Goal: Task Accomplishment & Management: Use online tool/utility

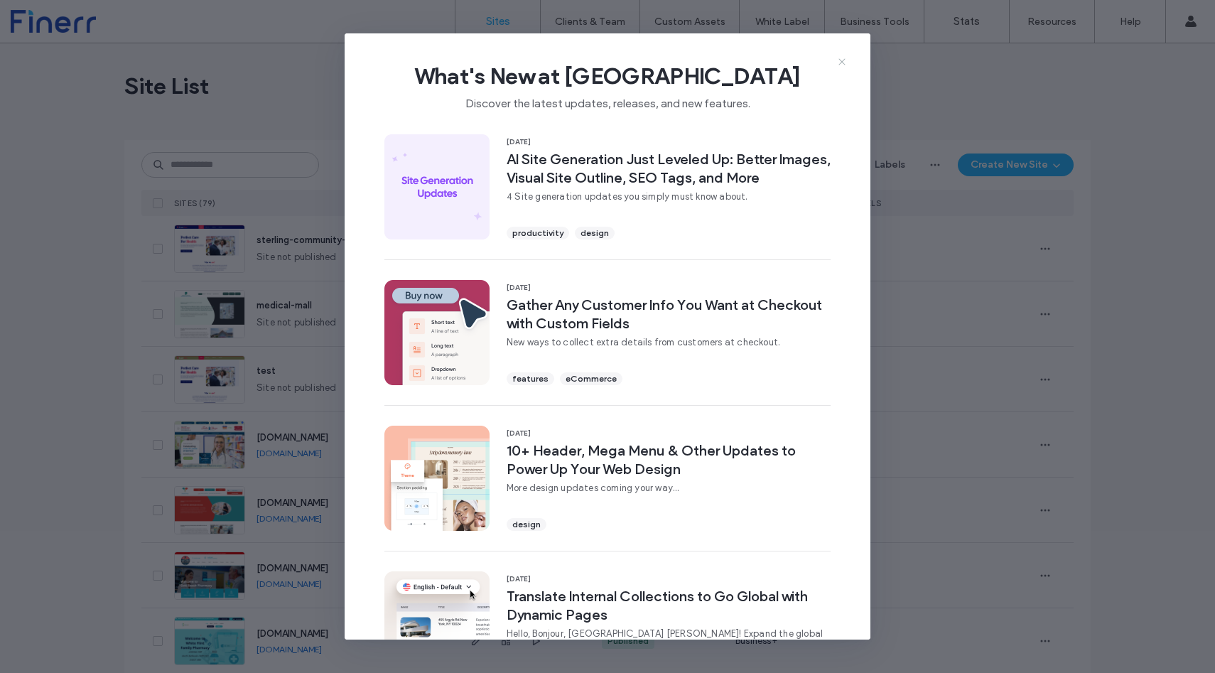
click at [838, 65] on icon at bounding box center [841, 61] width 11 height 11
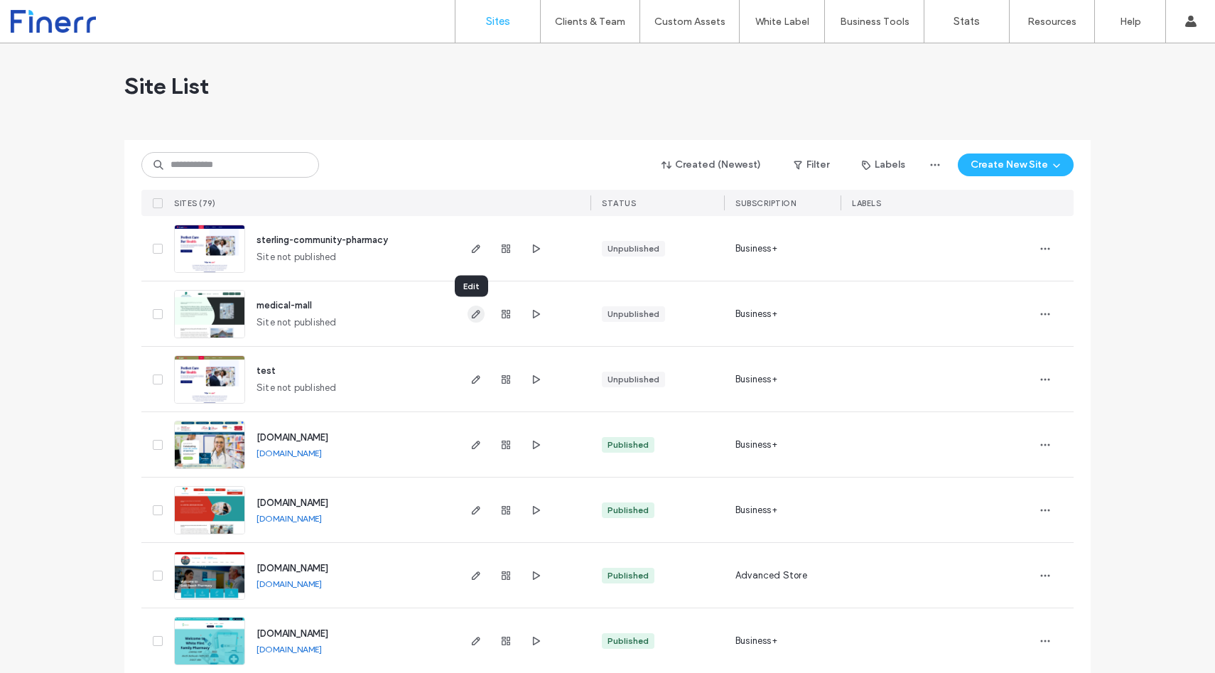
click at [472, 313] on use "button" at bounding box center [476, 314] width 9 height 9
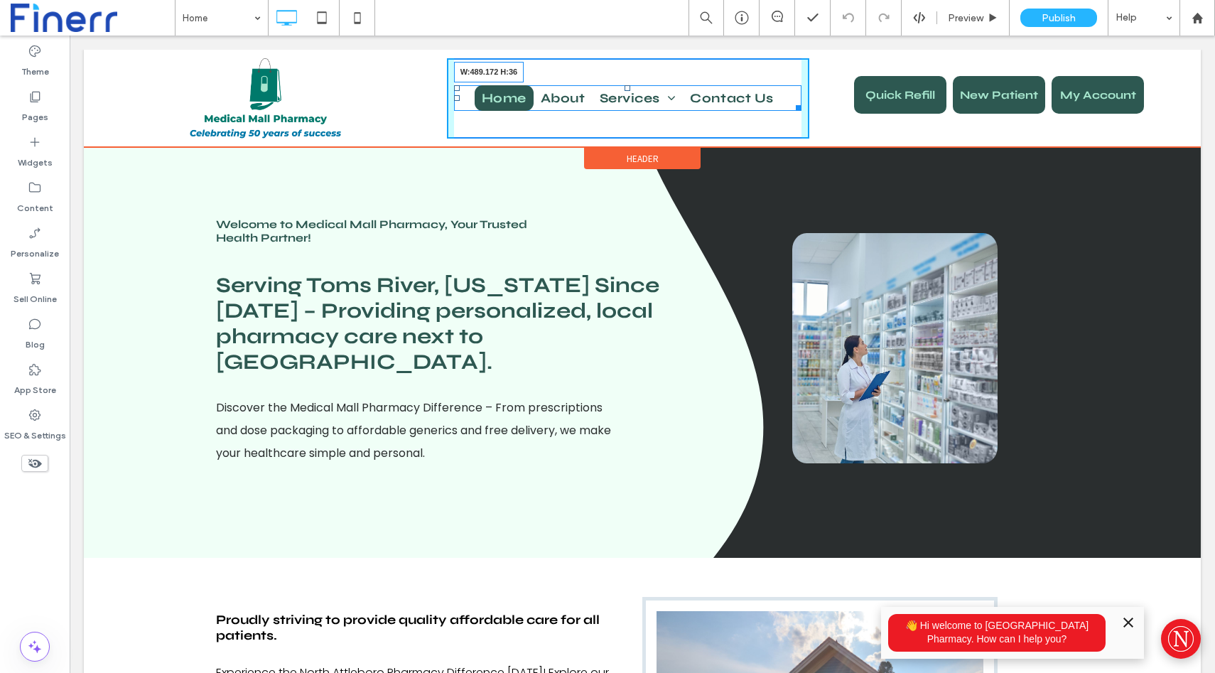
drag, startPoint x: 800, startPoint y: 107, endPoint x: 821, endPoint y: 107, distance: 20.6
click at [821, 107] on div "Click To Paste Home About Services Vaccine/Testing Appointments Delivery/Mail O…" at bounding box center [628, 98] width 1088 height 80
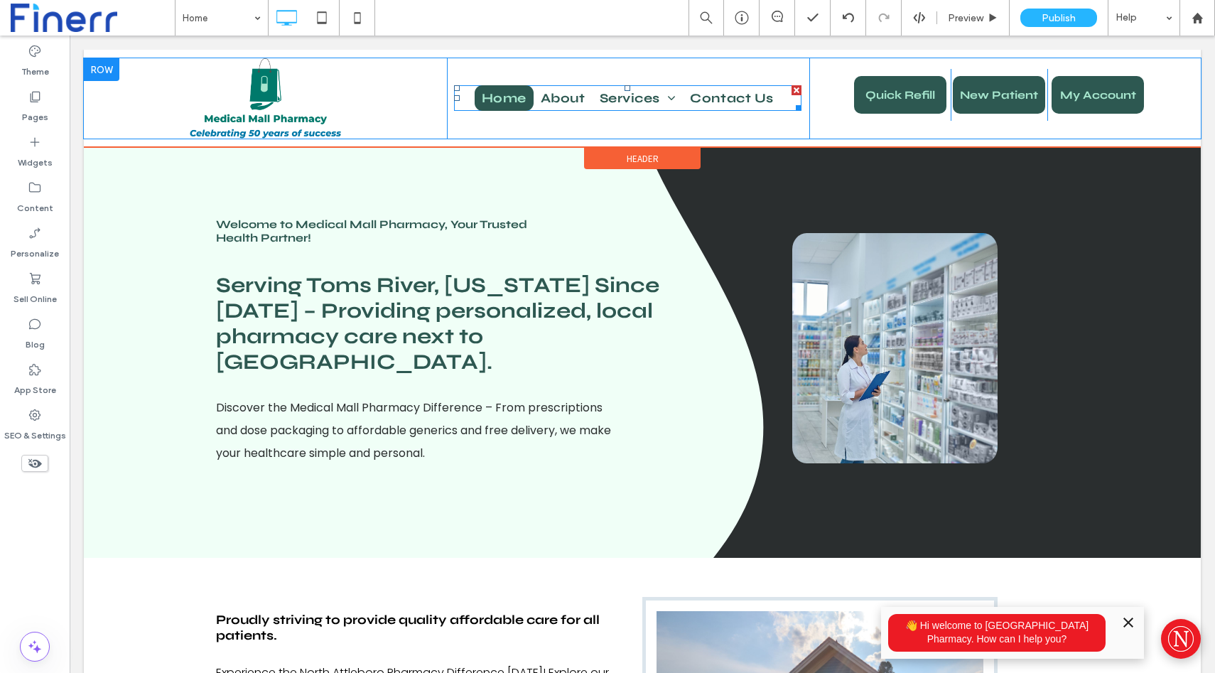
click at [509, 106] on span "Home" at bounding box center [504, 98] width 45 height 26
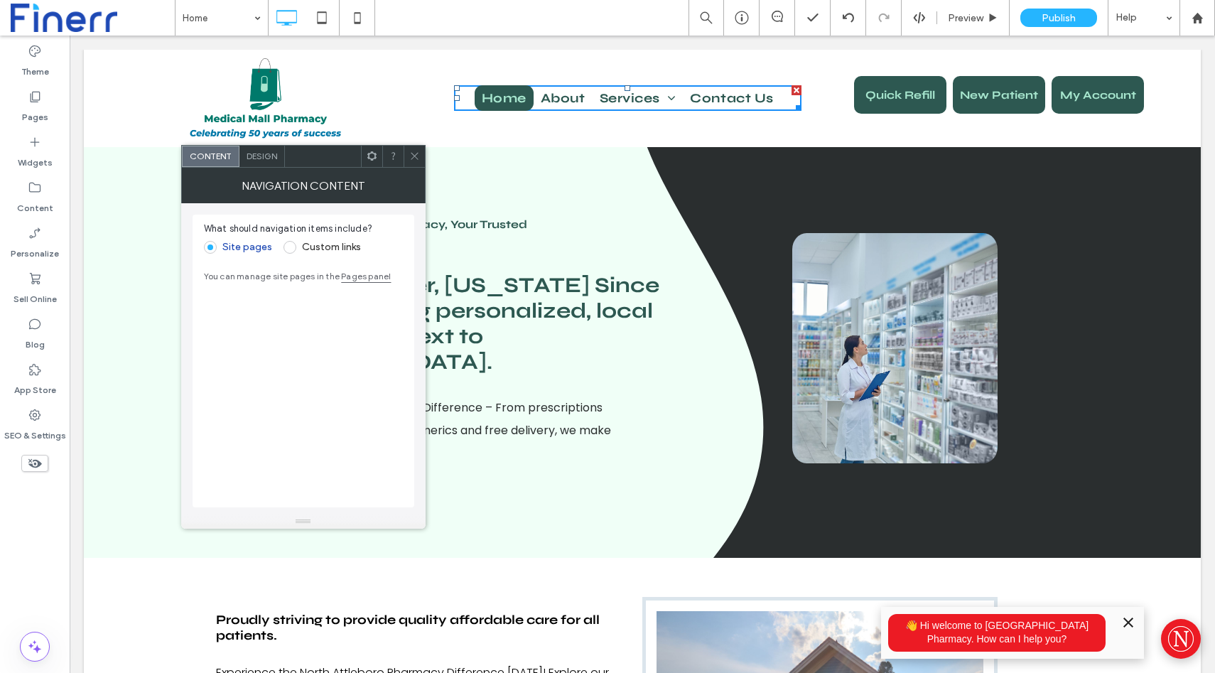
click at [267, 163] on div "Design" at bounding box center [261, 156] width 45 height 21
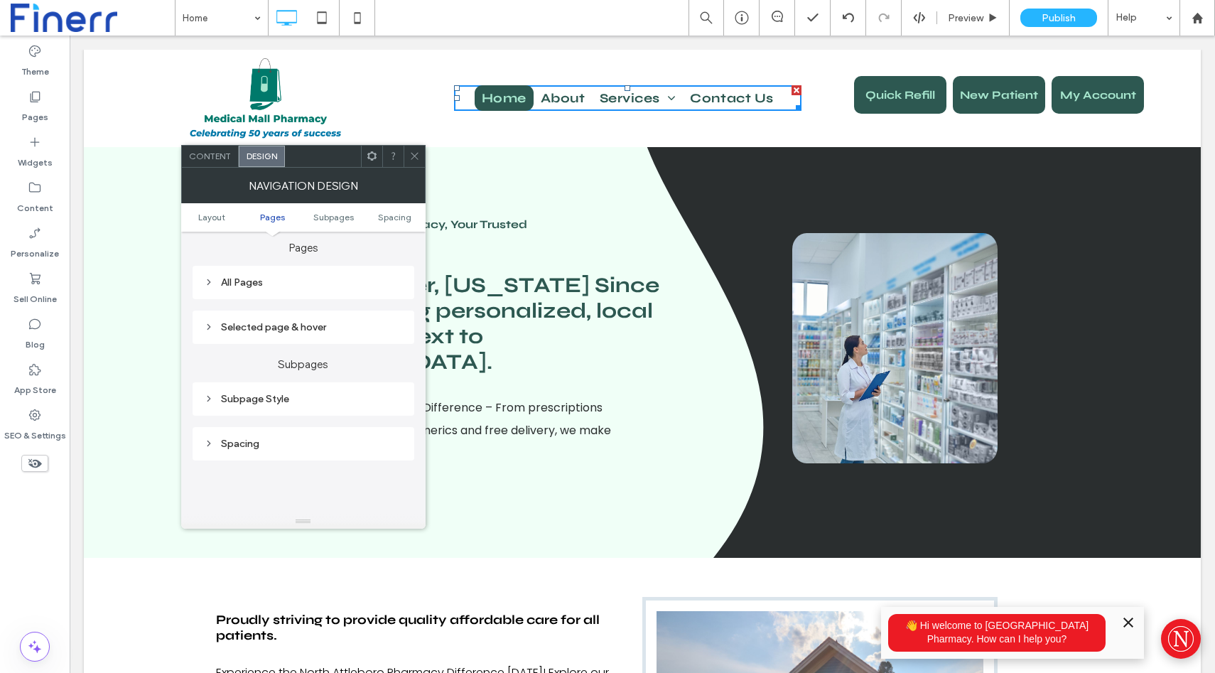
scroll to position [337, 0]
click at [299, 319] on div "Selected page & hover" at bounding box center [304, 329] width 222 height 33
click at [301, 334] on div "Selected page & hover" at bounding box center [303, 330] width 199 height 12
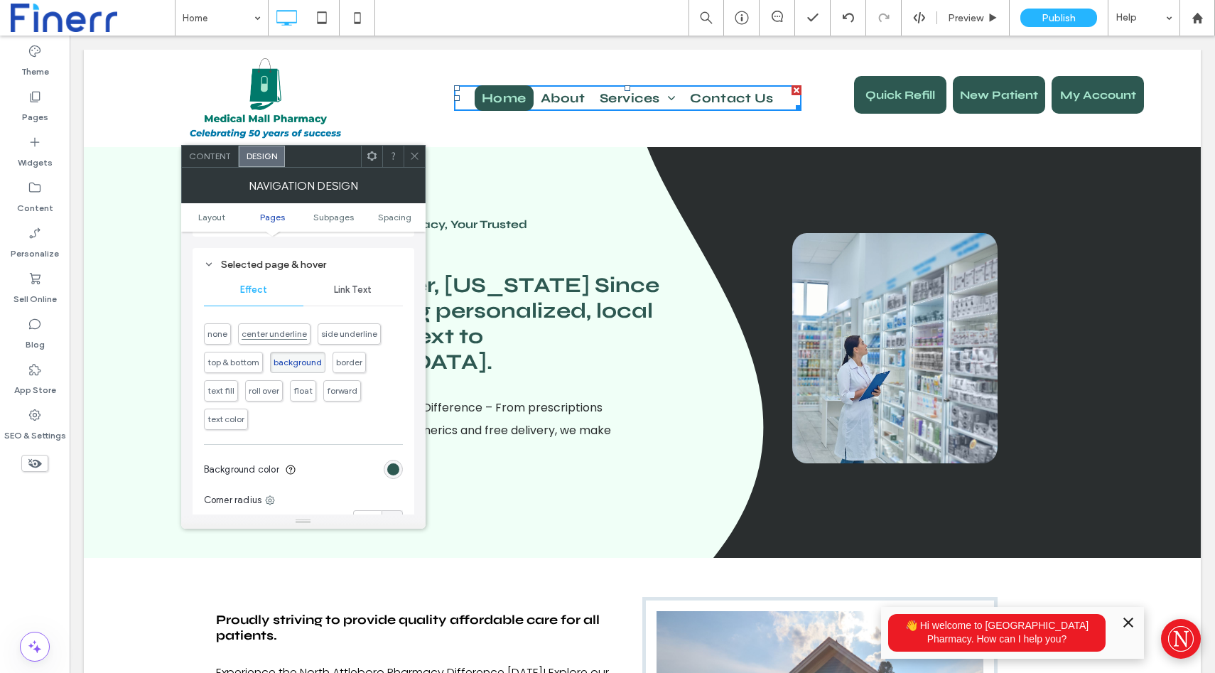
scroll to position [434, 0]
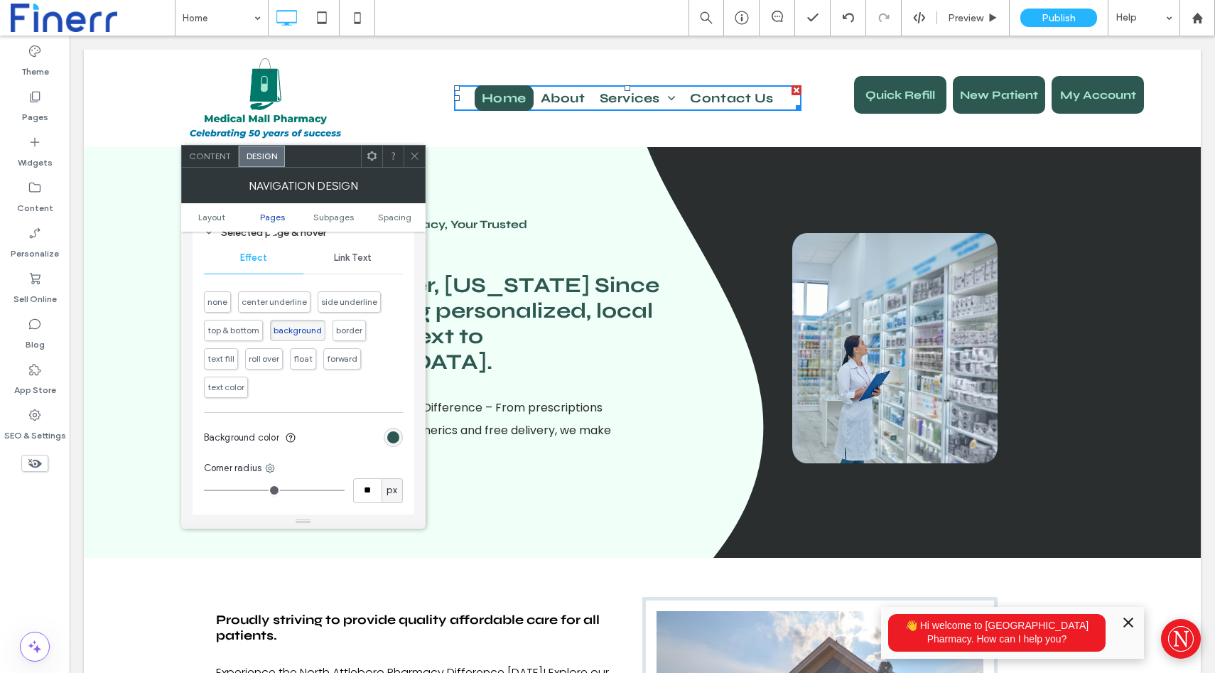
click at [225, 307] on span "none" at bounding box center [217, 301] width 20 height 11
click at [288, 299] on span "center underline" at bounding box center [274, 301] width 65 height 11
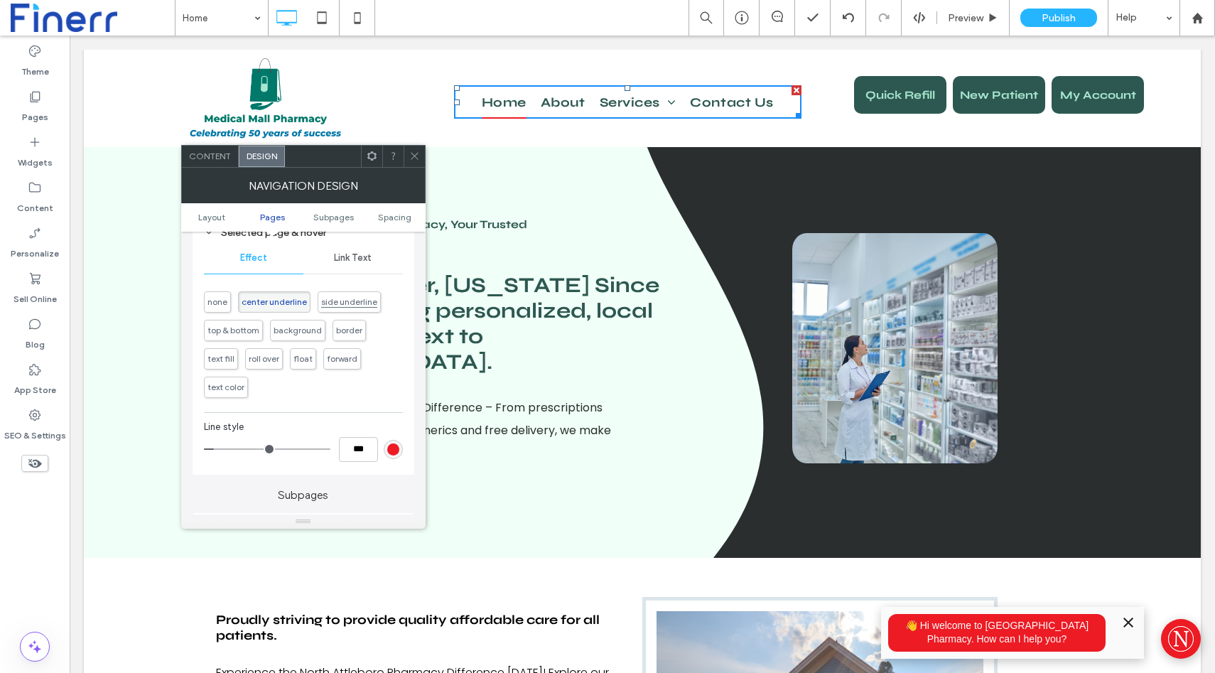
click at [363, 294] on span "side underline" at bounding box center [349, 301] width 63 height 21
click at [340, 322] on span "border" at bounding box center [349, 330] width 33 height 21
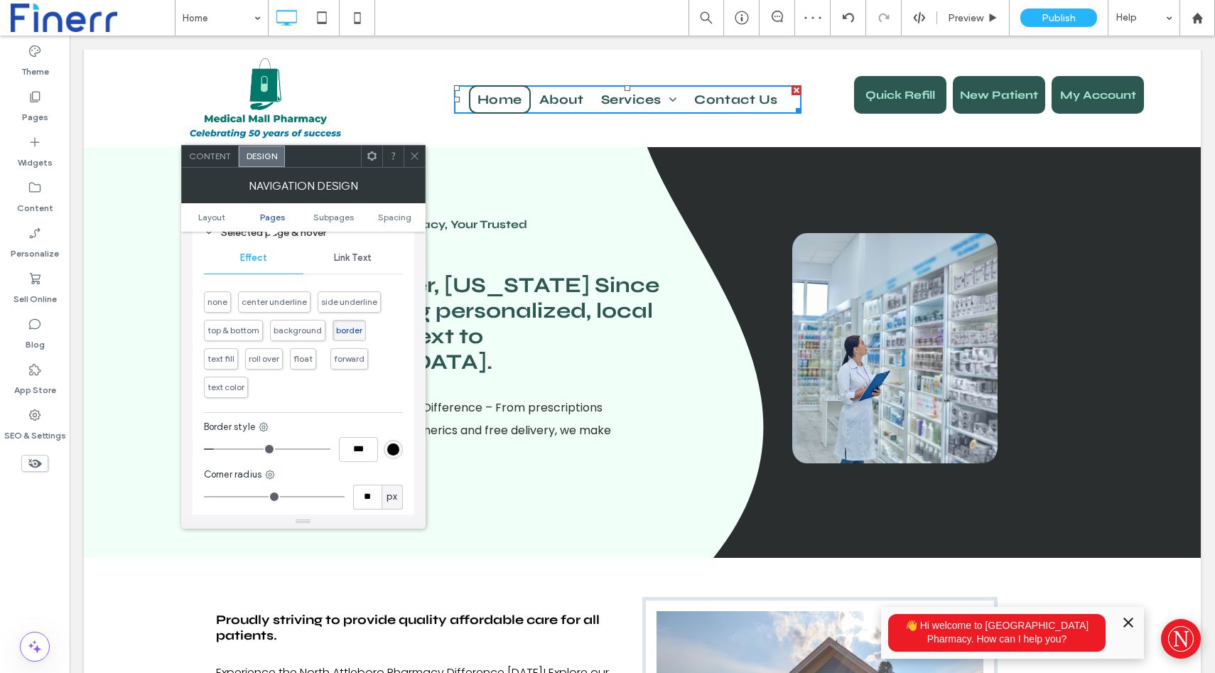
click at [330, 353] on span "forward" at bounding box center [349, 358] width 38 height 21
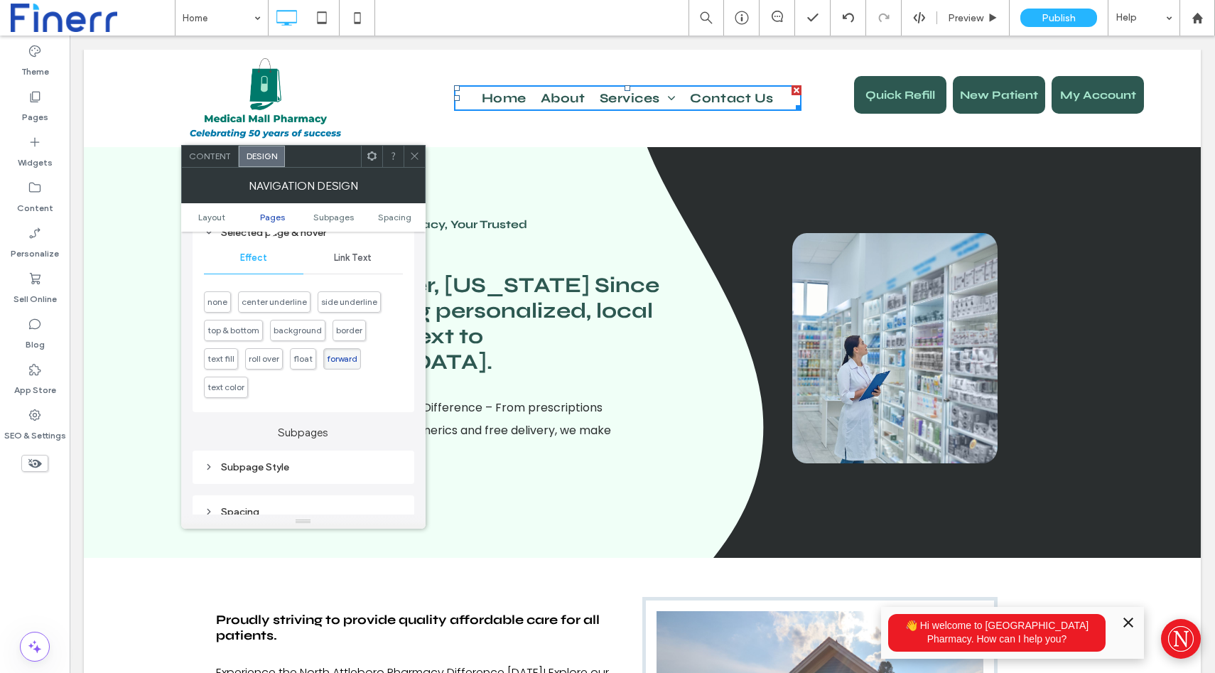
click at [305, 372] on div "none center underline side underline top & bottom background border text fill r…" at bounding box center [303, 341] width 199 height 114
click at [231, 389] on span "text color" at bounding box center [225, 387] width 37 height 11
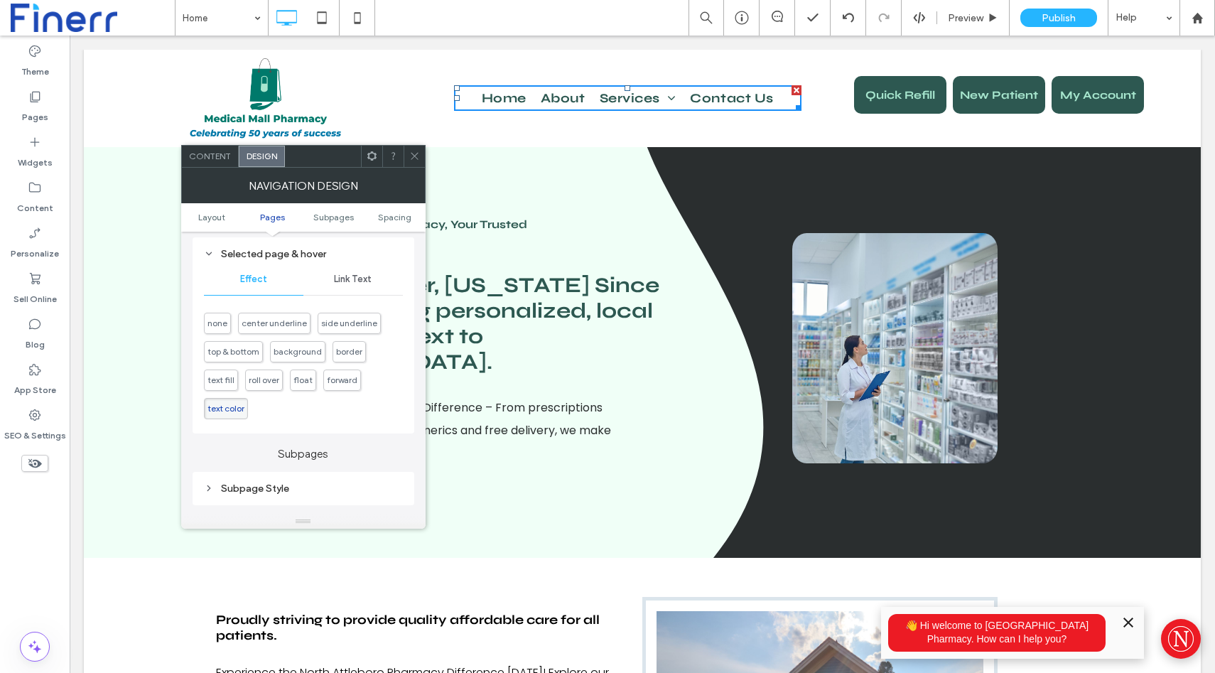
scroll to position [412, 0]
click at [220, 384] on span "text fill" at bounding box center [221, 380] width 34 height 21
click at [232, 357] on span "top & bottom" at bounding box center [233, 352] width 52 height 11
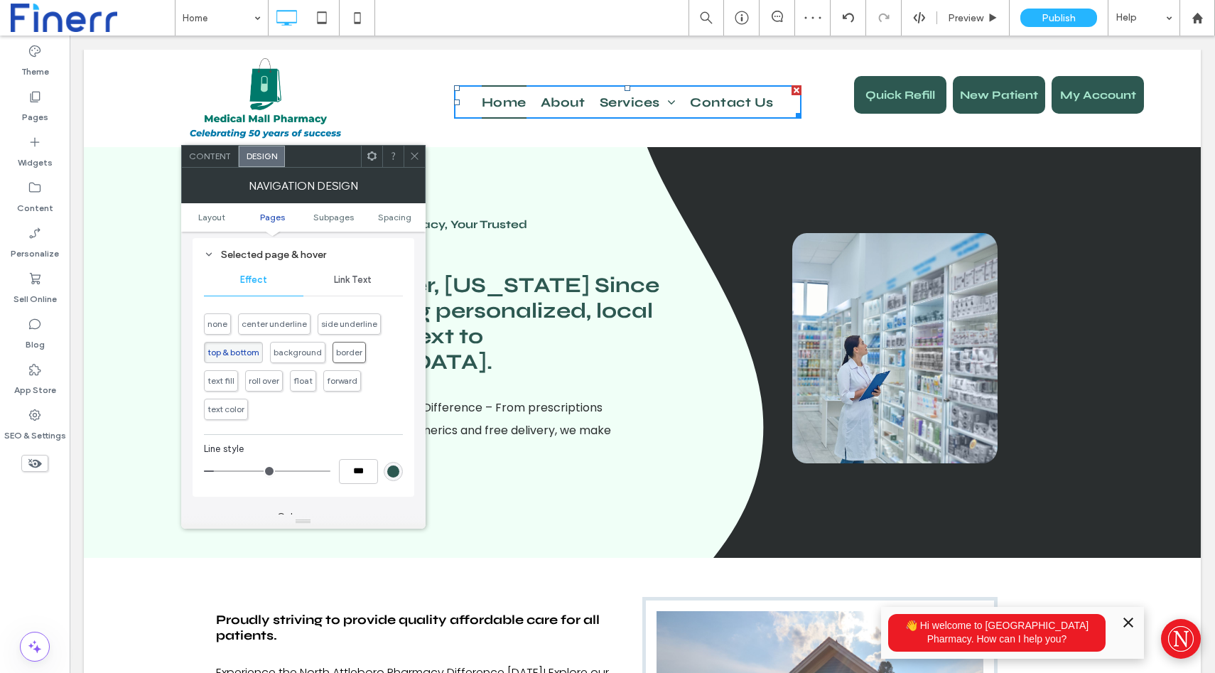
click at [343, 353] on span "border" at bounding box center [349, 352] width 26 height 11
click at [236, 414] on span "text color" at bounding box center [225, 409] width 37 height 11
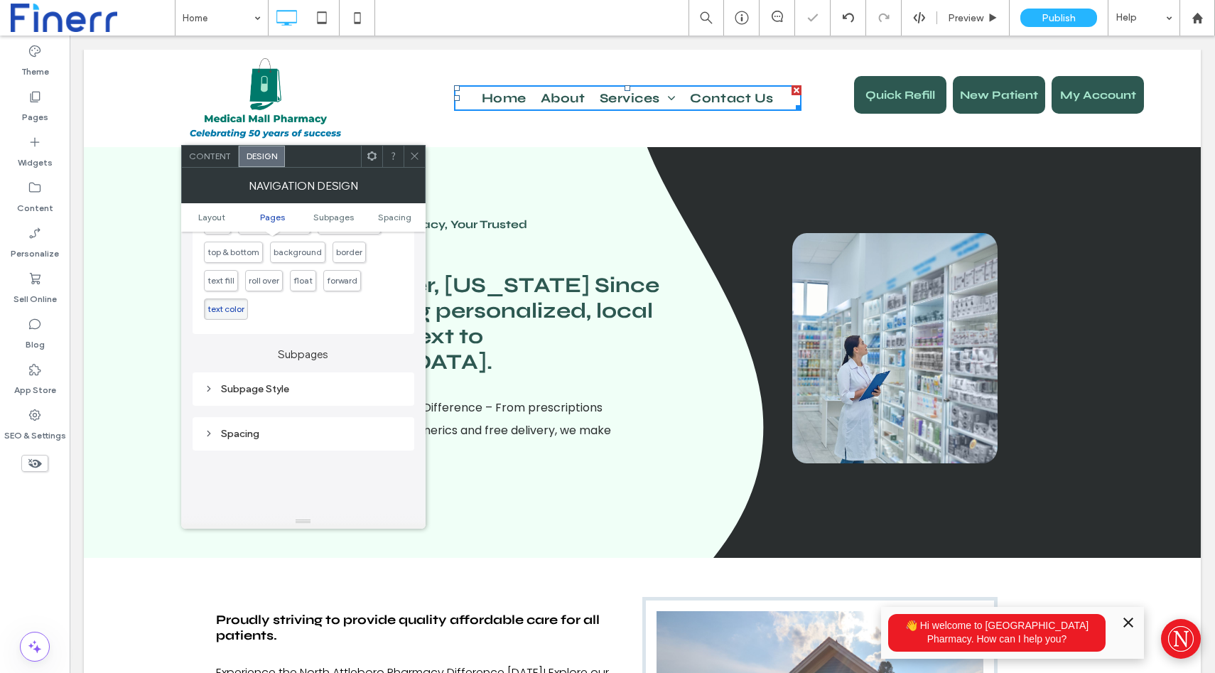
scroll to position [519, 0]
click at [293, 381] on div "Subpage Style" at bounding box center [303, 382] width 199 height 12
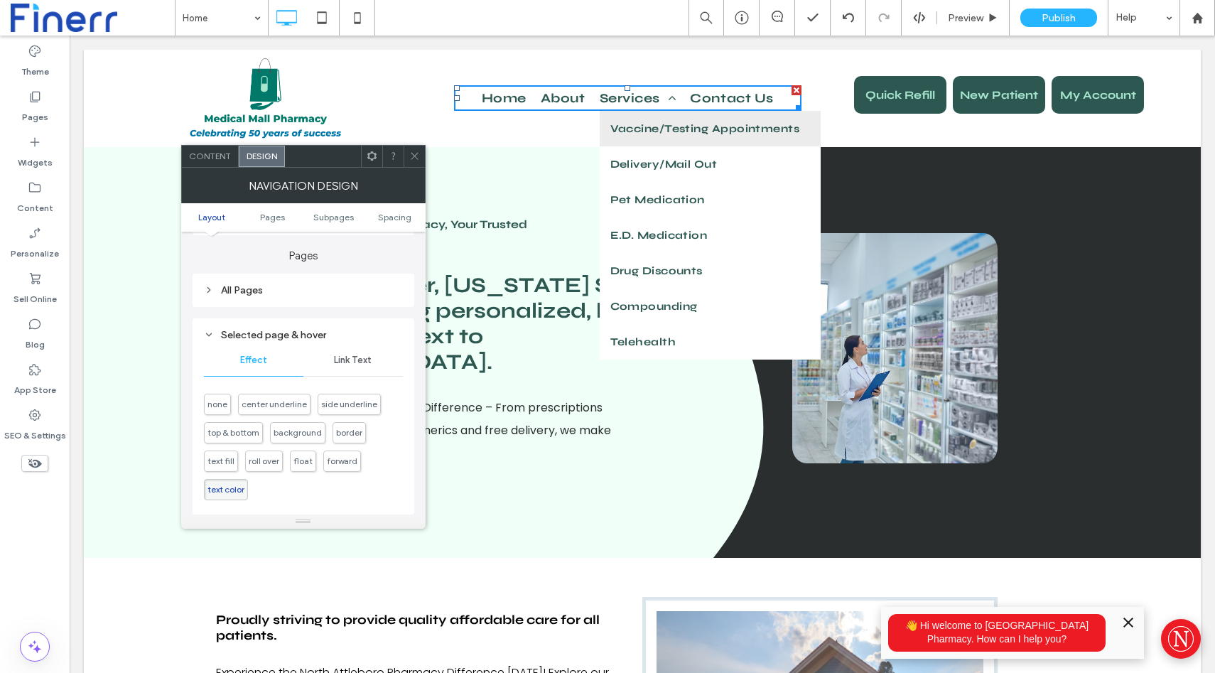
scroll to position [353, 0]
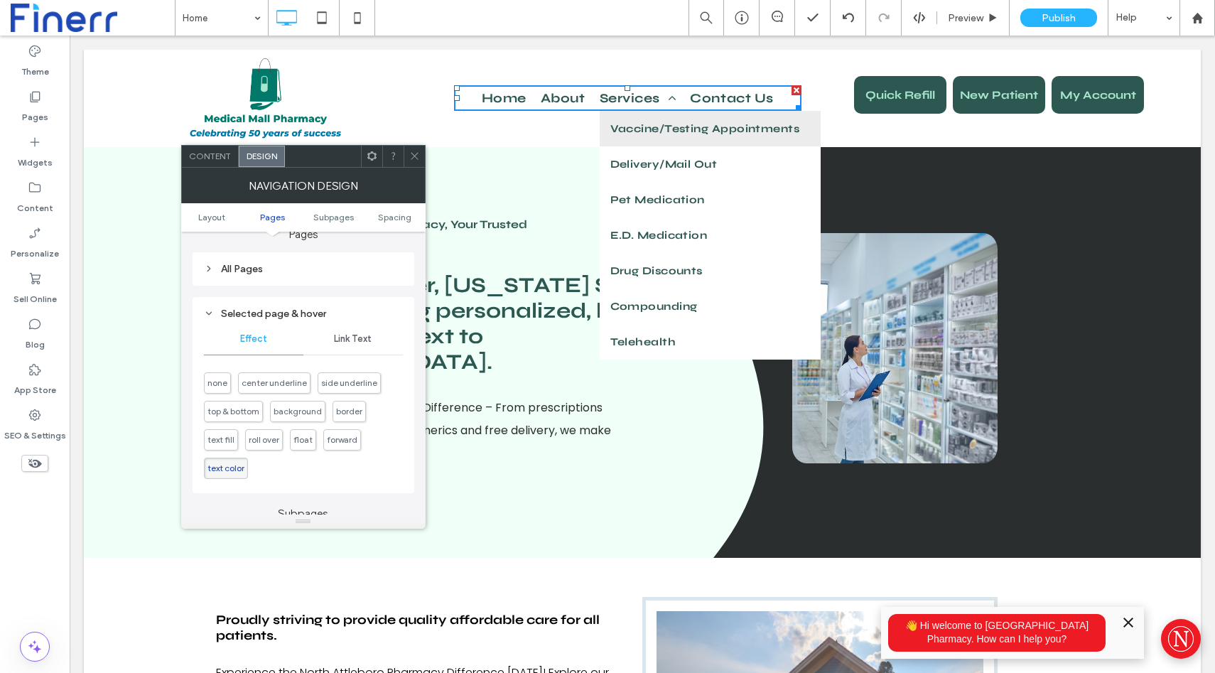
click at [343, 341] on span "Link Text" at bounding box center [353, 338] width 38 height 11
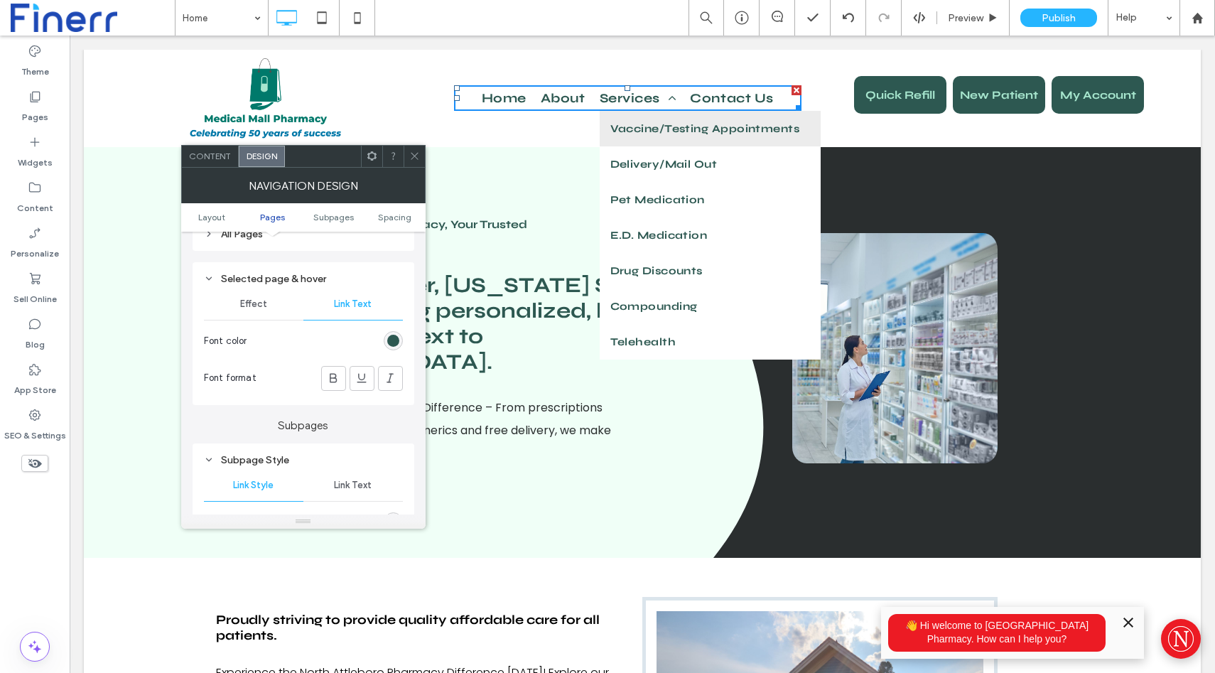
scroll to position [389, 0]
click at [394, 342] on div "rgb(45, 88, 81)" at bounding box center [393, 340] width 12 height 12
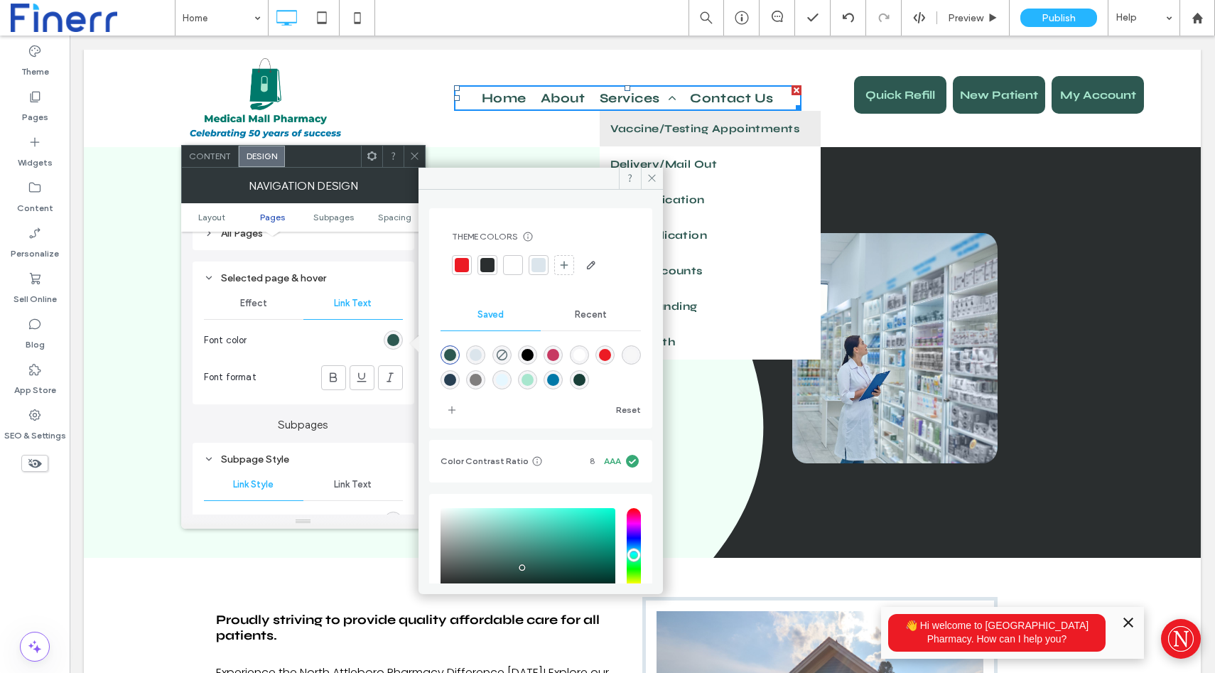
click at [456, 382] on div "rgba(40,64,83,1)" at bounding box center [450, 380] width 12 height 12
type input "*******"
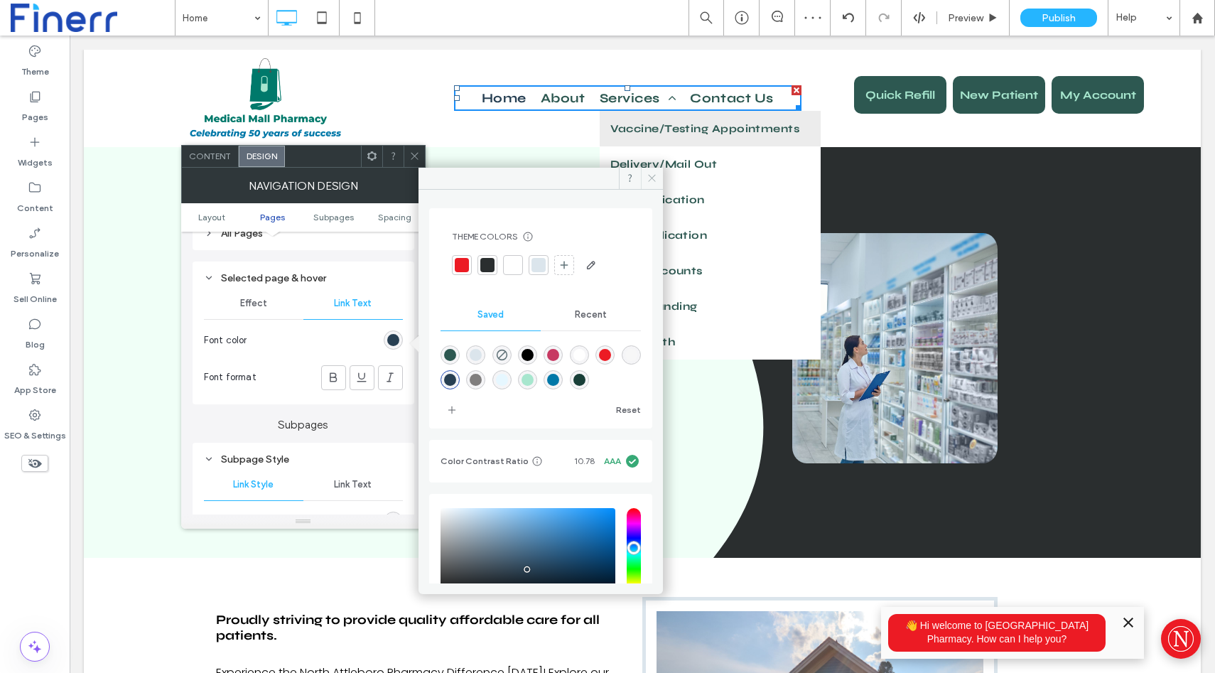
click at [647, 178] on icon at bounding box center [652, 178] width 11 height 11
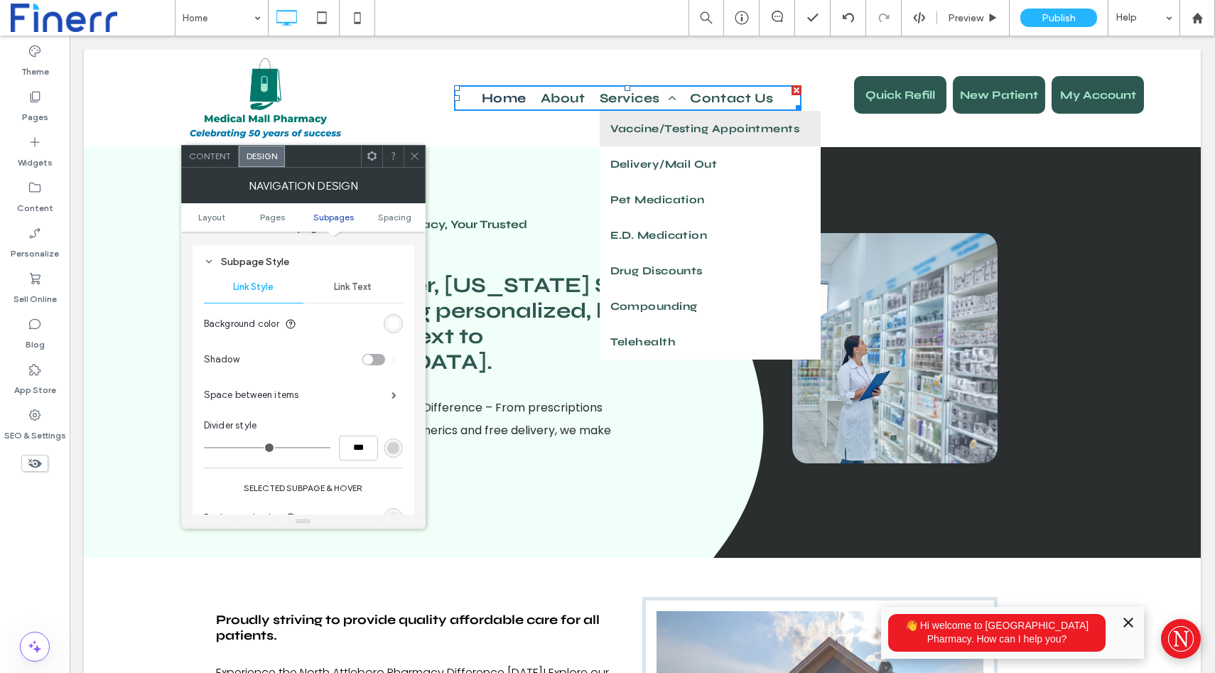
scroll to position [587, 0]
click at [362, 286] on span "Link Text" at bounding box center [353, 286] width 38 height 11
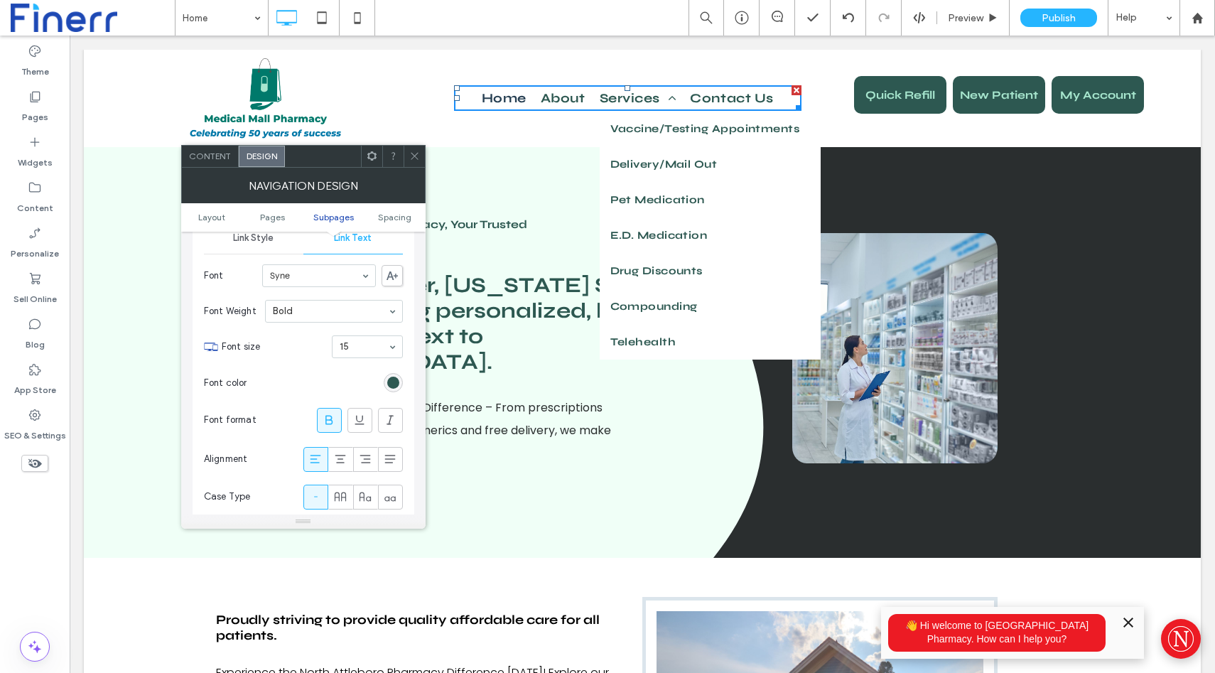
scroll to position [622, 0]
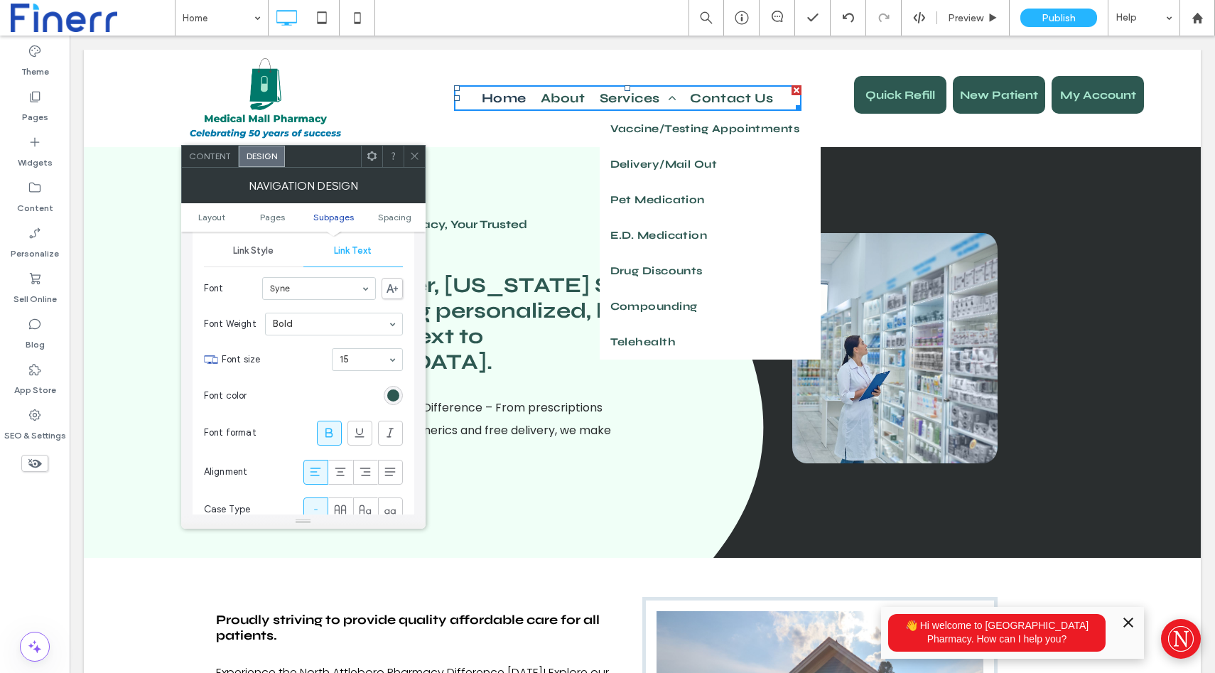
click at [409, 158] on icon at bounding box center [414, 156] width 11 height 11
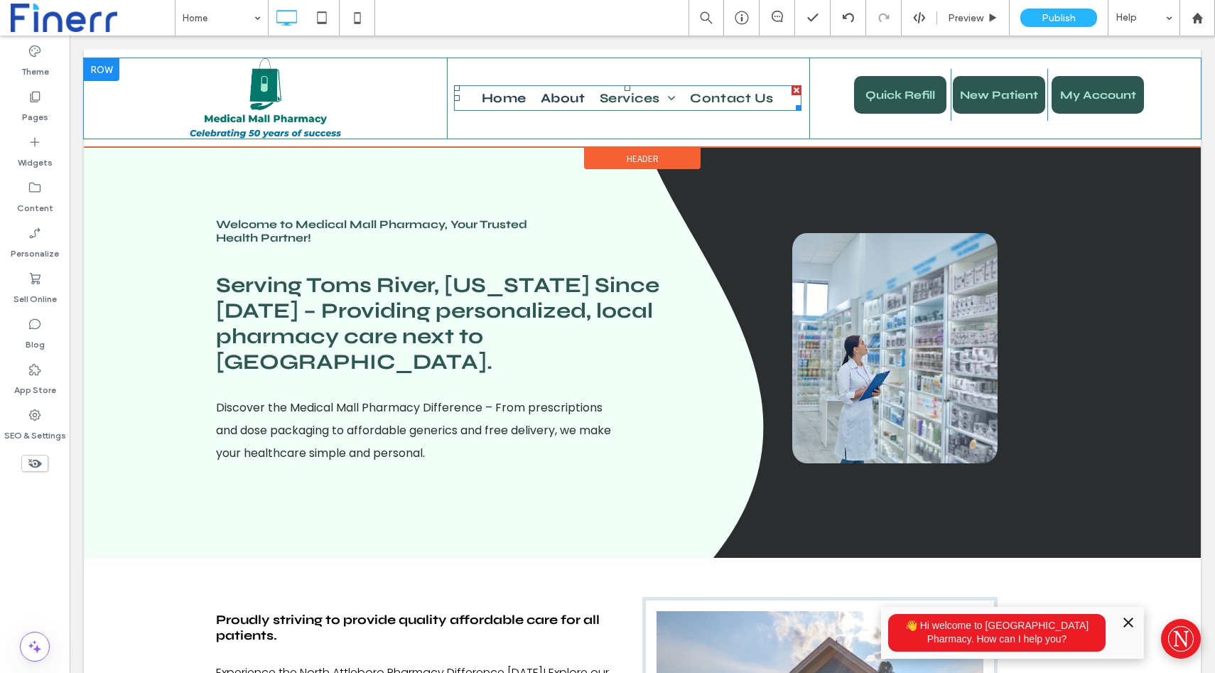
click at [583, 104] on span "About" at bounding box center [563, 98] width 45 height 26
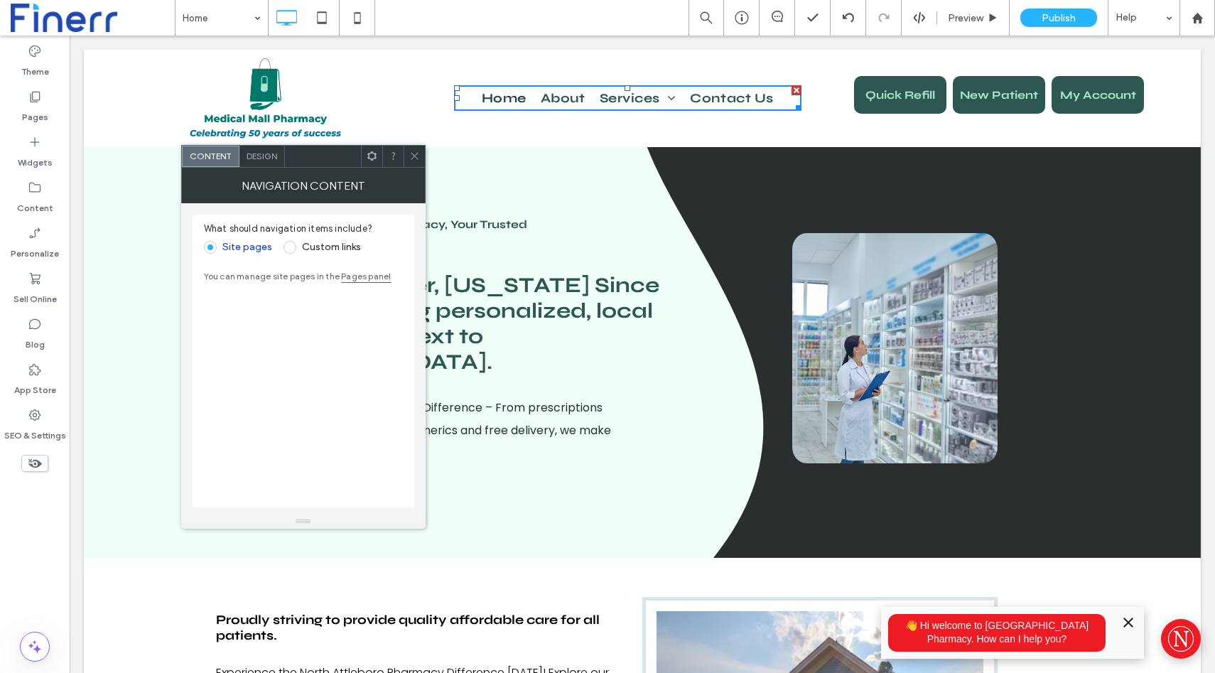
click at [268, 159] on span "Design" at bounding box center [262, 156] width 31 height 11
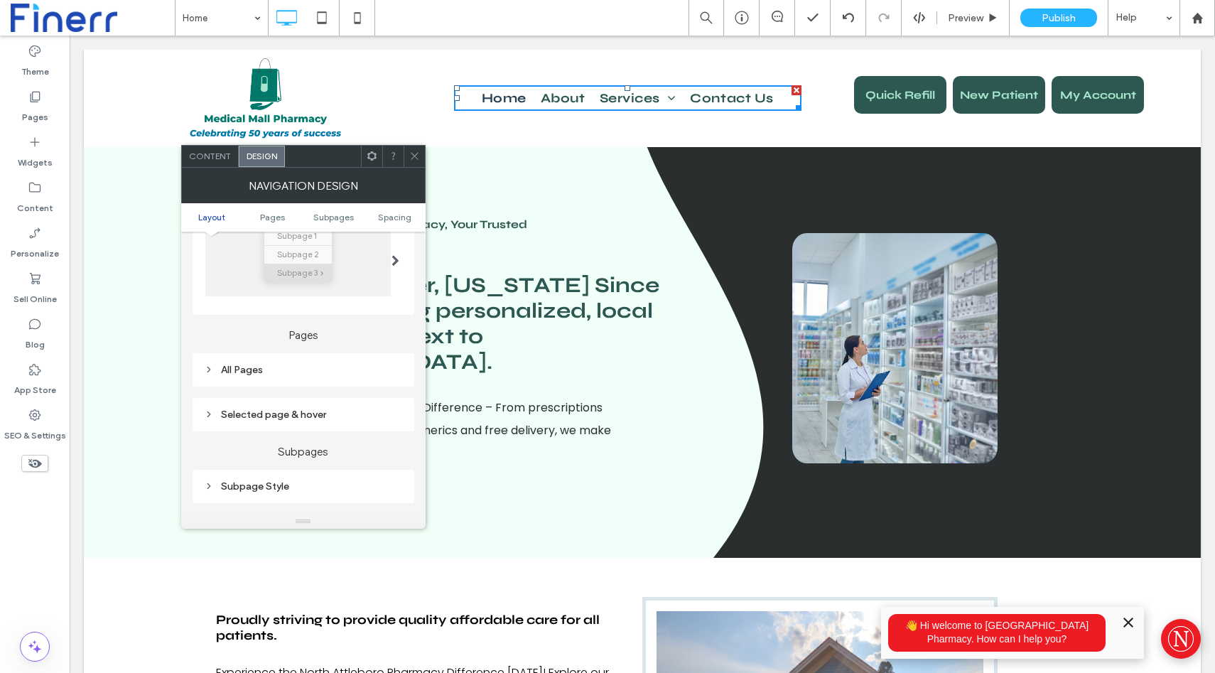
scroll to position [277, 0]
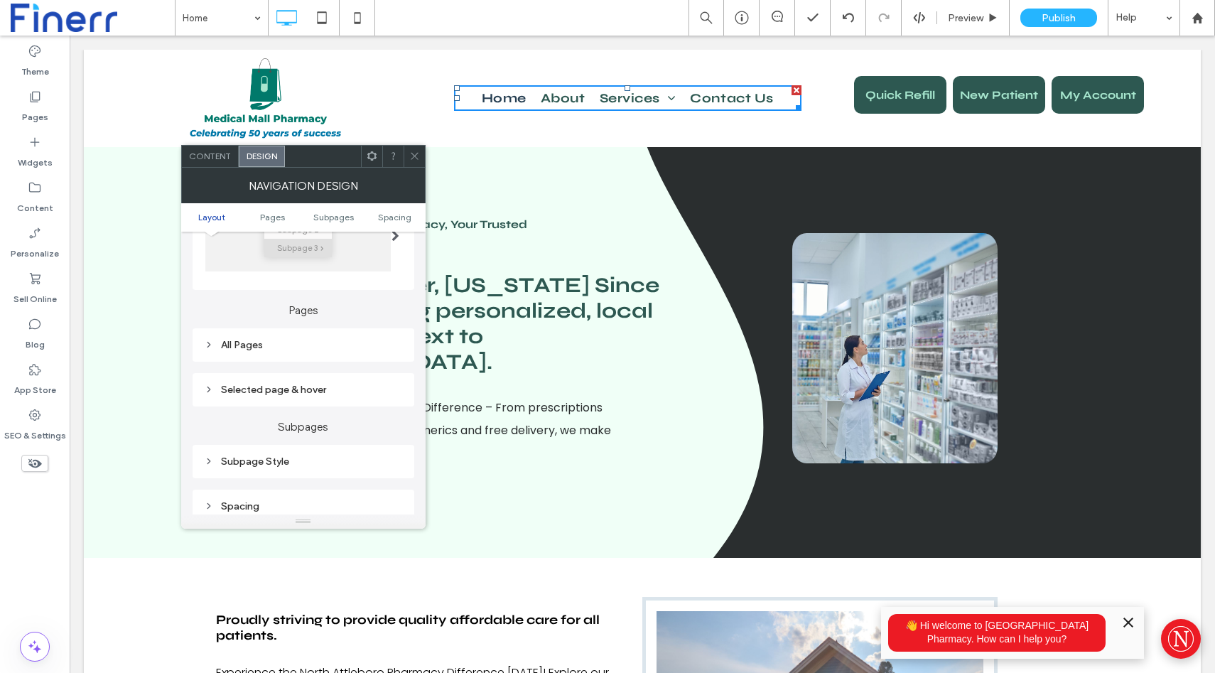
click at [252, 351] on div "All Pages" at bounding box center [303, 345] width 199 height 12
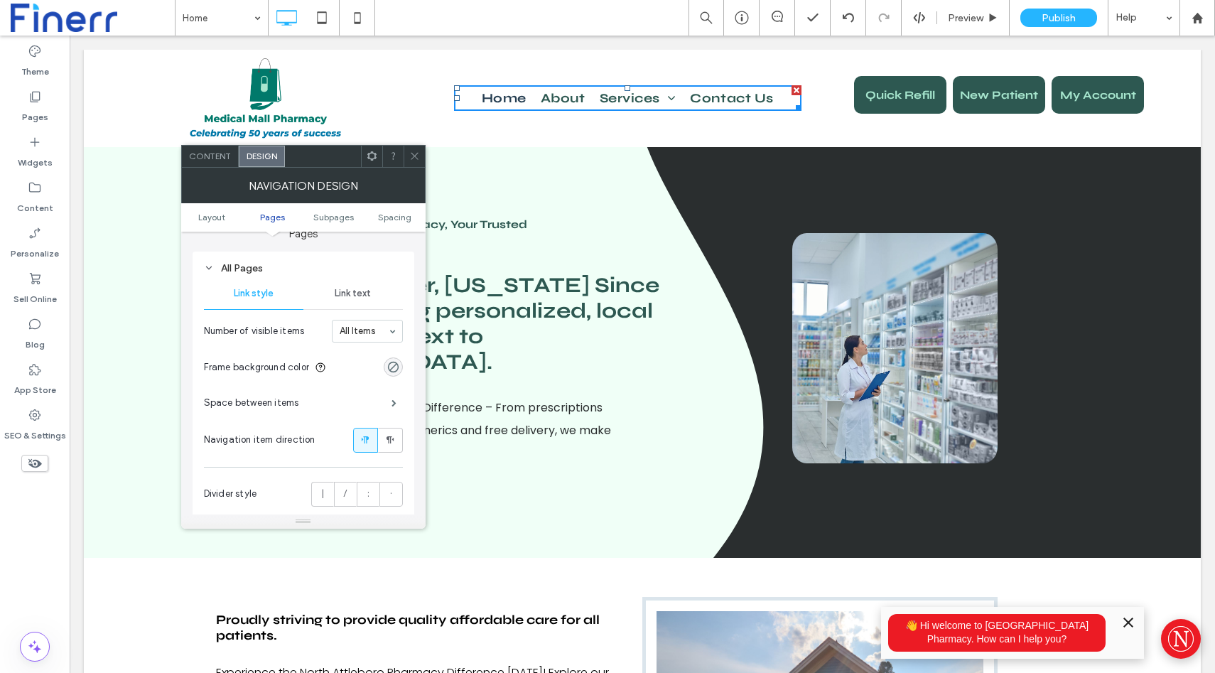
scroll to position [355, 0]
click at [347, 298] on span "Link text" at bounding box center [353, 292] width 36 height 11
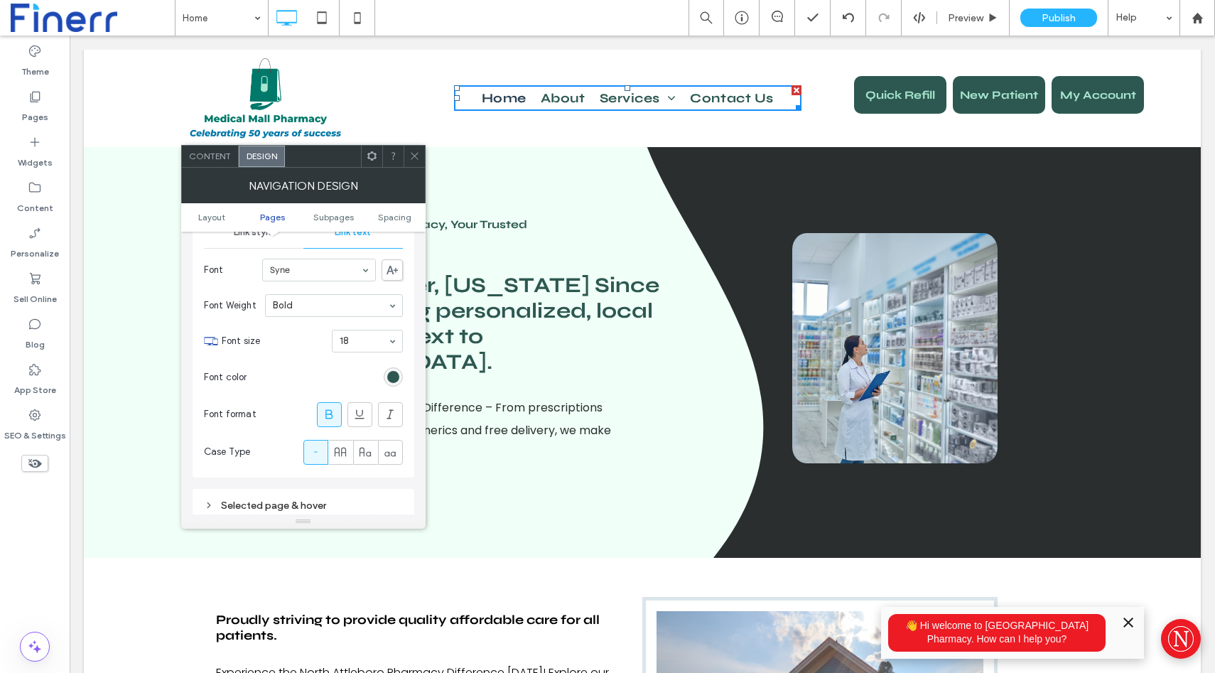
scroll to position [417, 0]
click at [385, 377] on div "rgb(45, 88, 81)" at bounding box center [393, 374] width 19 height 19
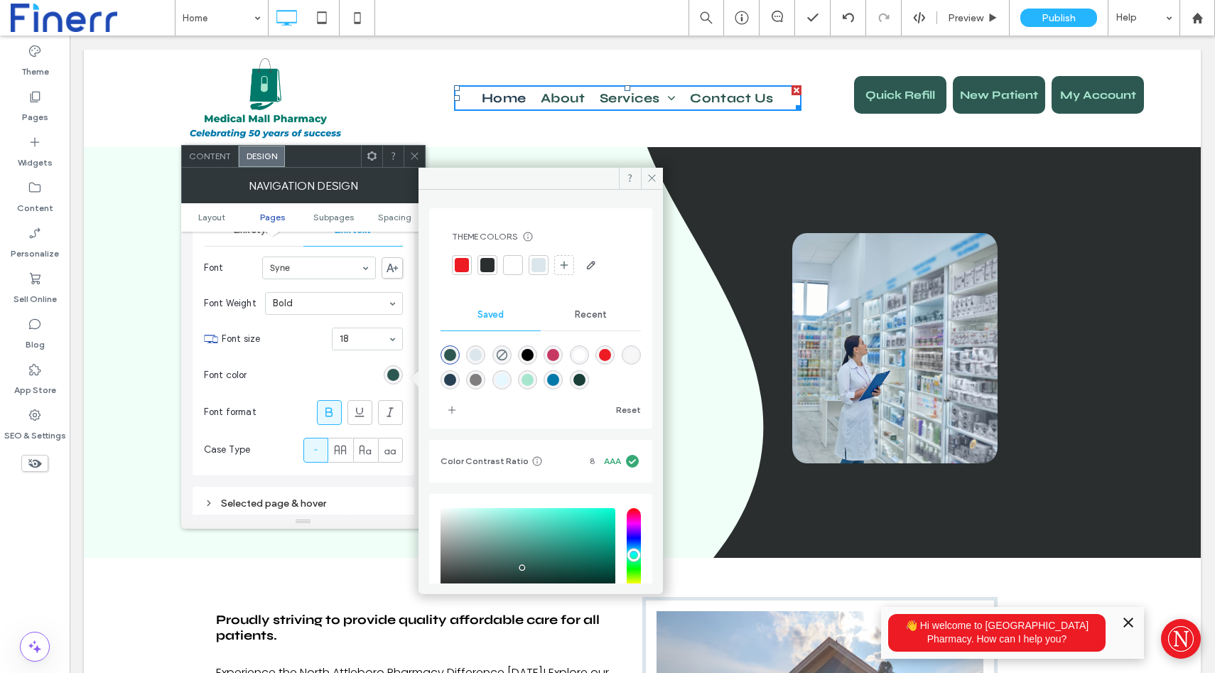
click at [534, 378] on div "rgba(167,230,206,1)" at bounding box center [528, 380] width 12 height 12
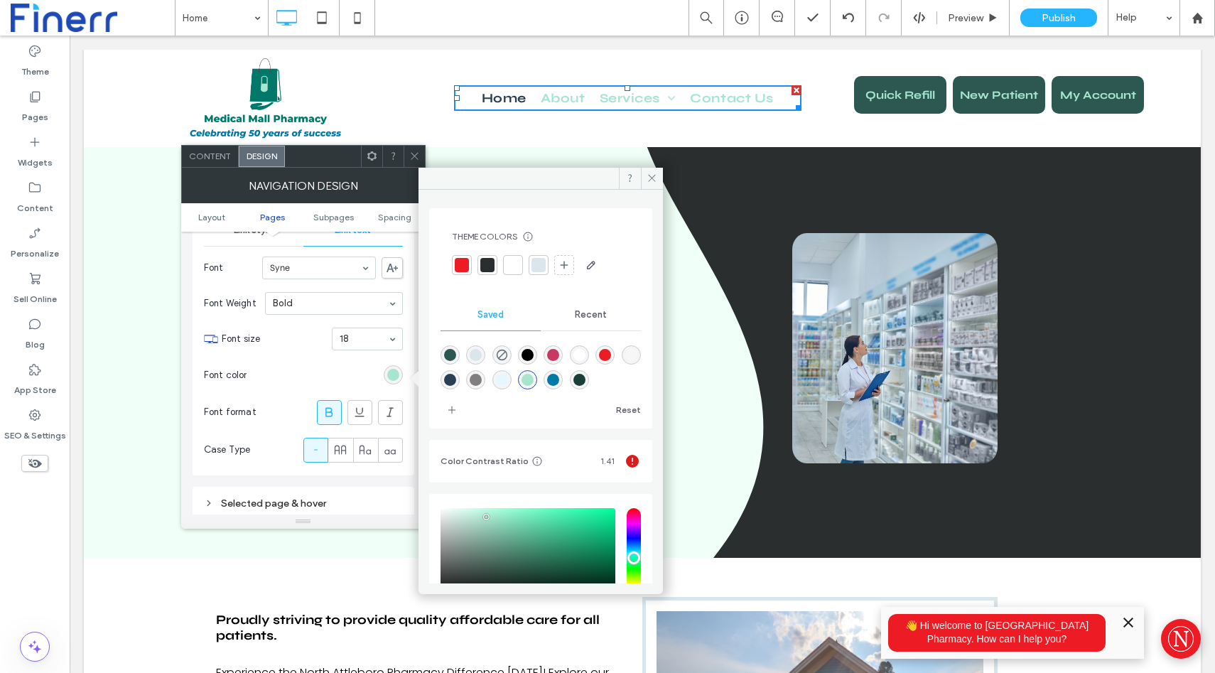
click at [476, 355] on div "rgba(219,229,236,1)" at bounding box center [476, 355] width 12 height 12
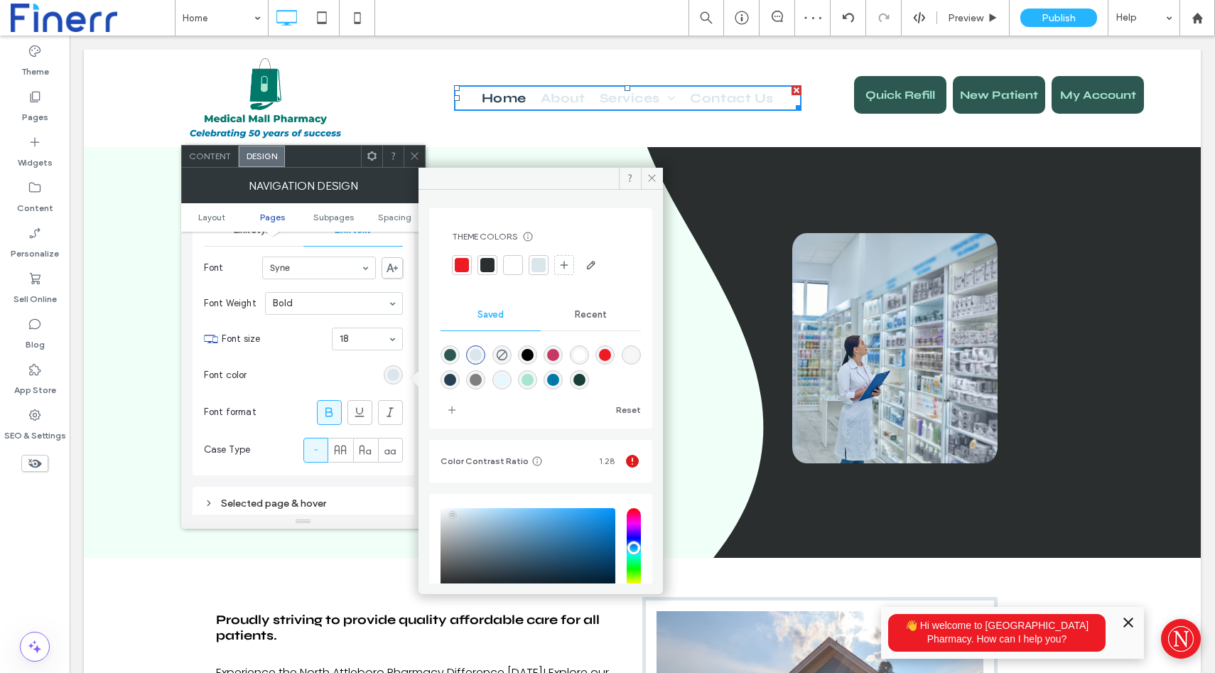
click at [559, 378] on div "rgba(0,120,168,1)" at bounding box center [553, 380] width 12 height 12
type input "*******"
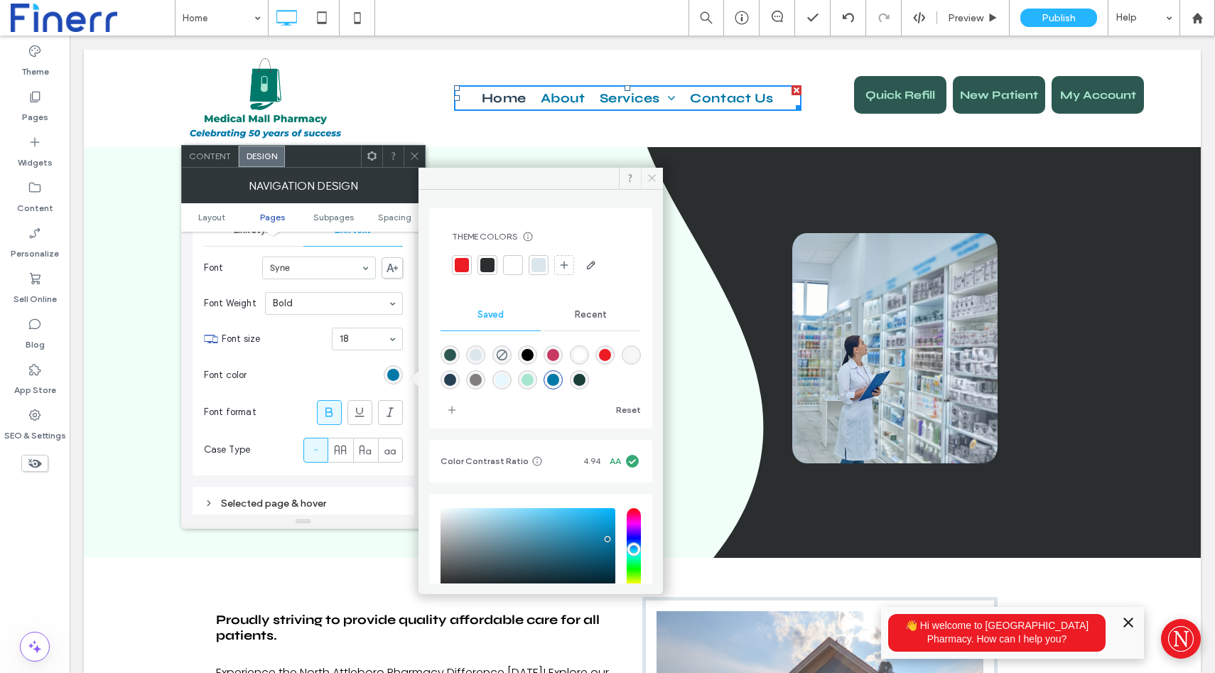
click at [652, 173] on icon at bounding box center [652, 178] width 11 height 11
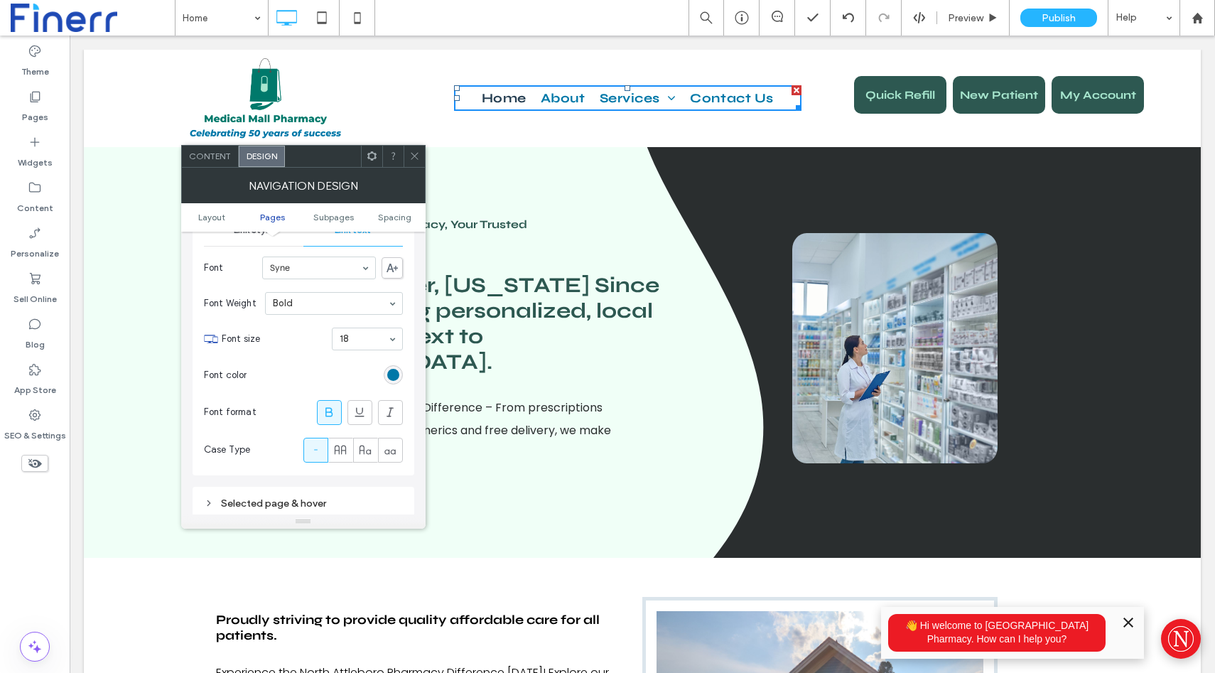
click at [419, 153] on icon at bounding box center [414, 156] width 11 height 11
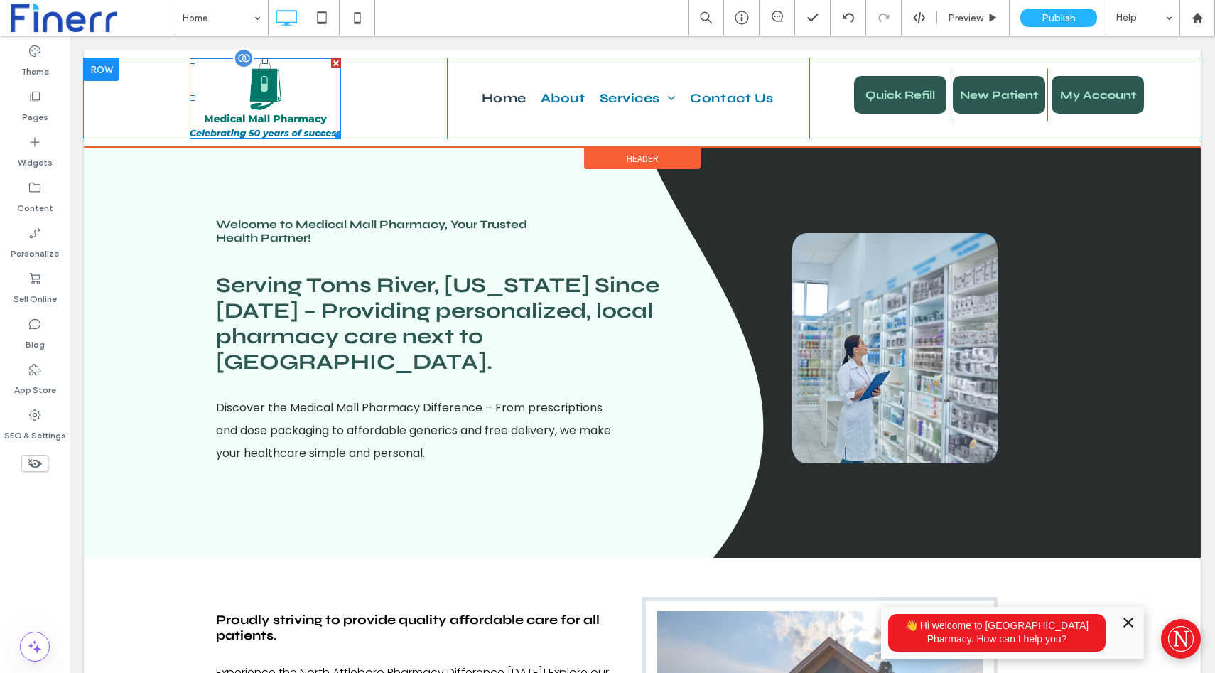
click at [269, 104] on img at bounding box center [265, 98] width 151 height 80
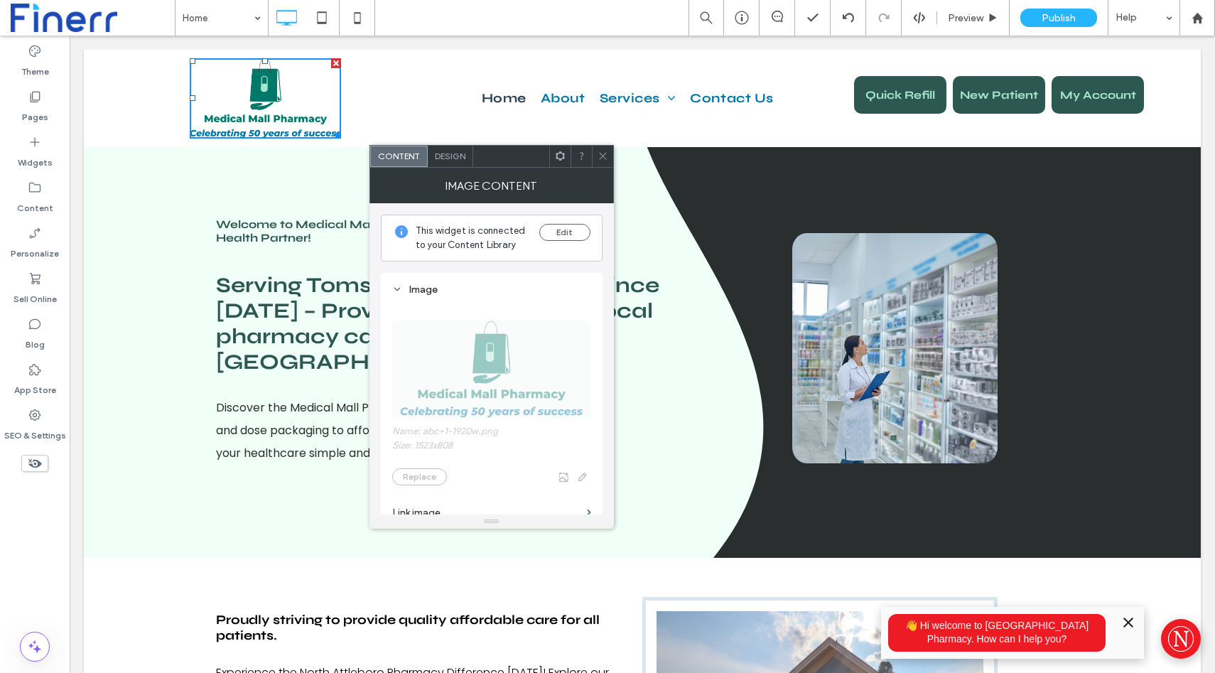
click at [443, 158] on span "Design" at bounding box center [450, 156] width 31 height 11
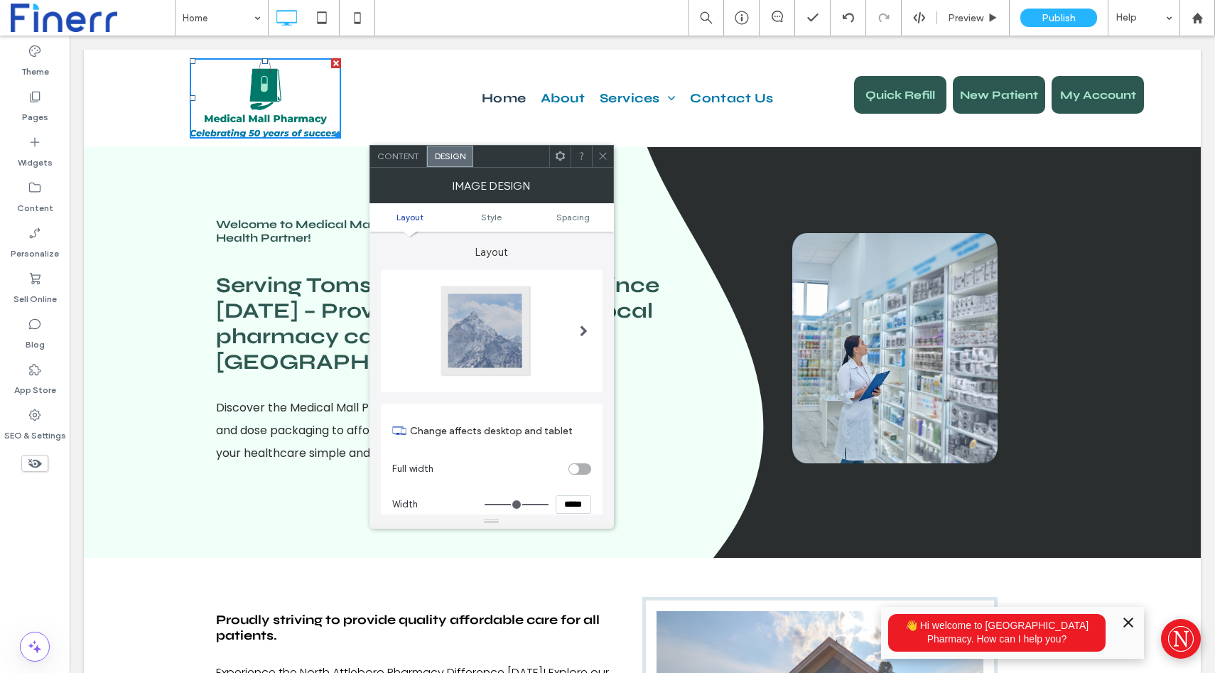
click at [414, 153] on span "Content" at bounding box center [398, 156] width 42 height 11
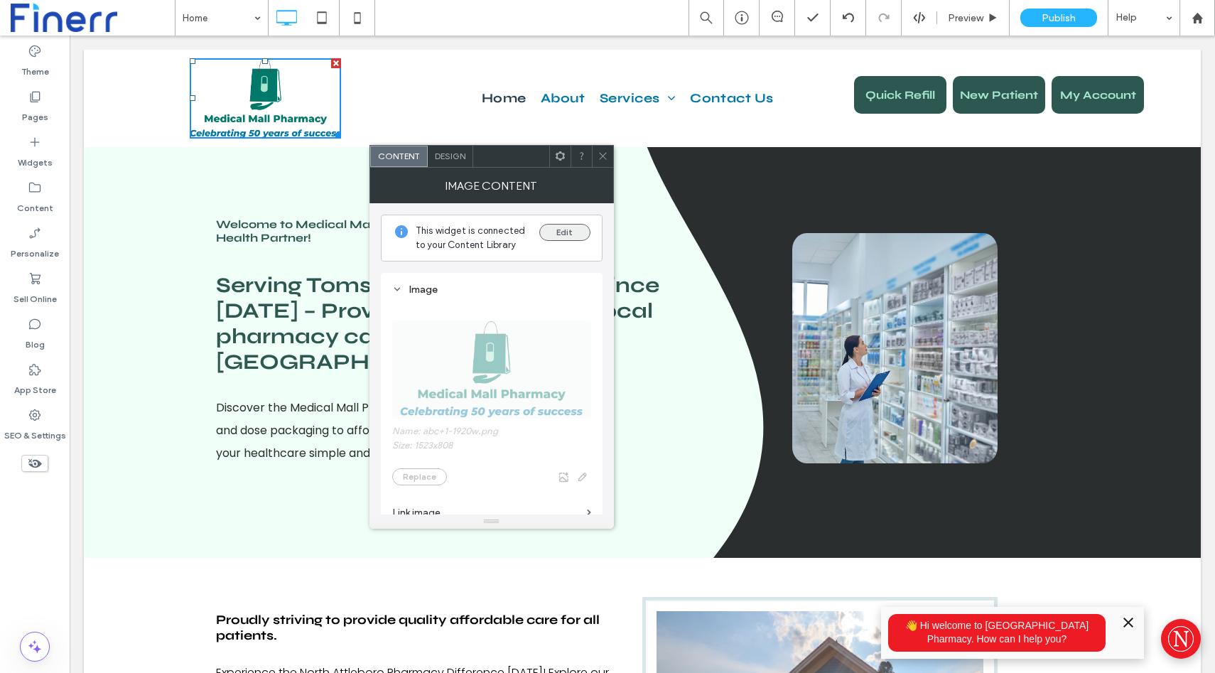
click at [556, 234] on button "Edit" at bounding box center [564, 232] width 51 height 17
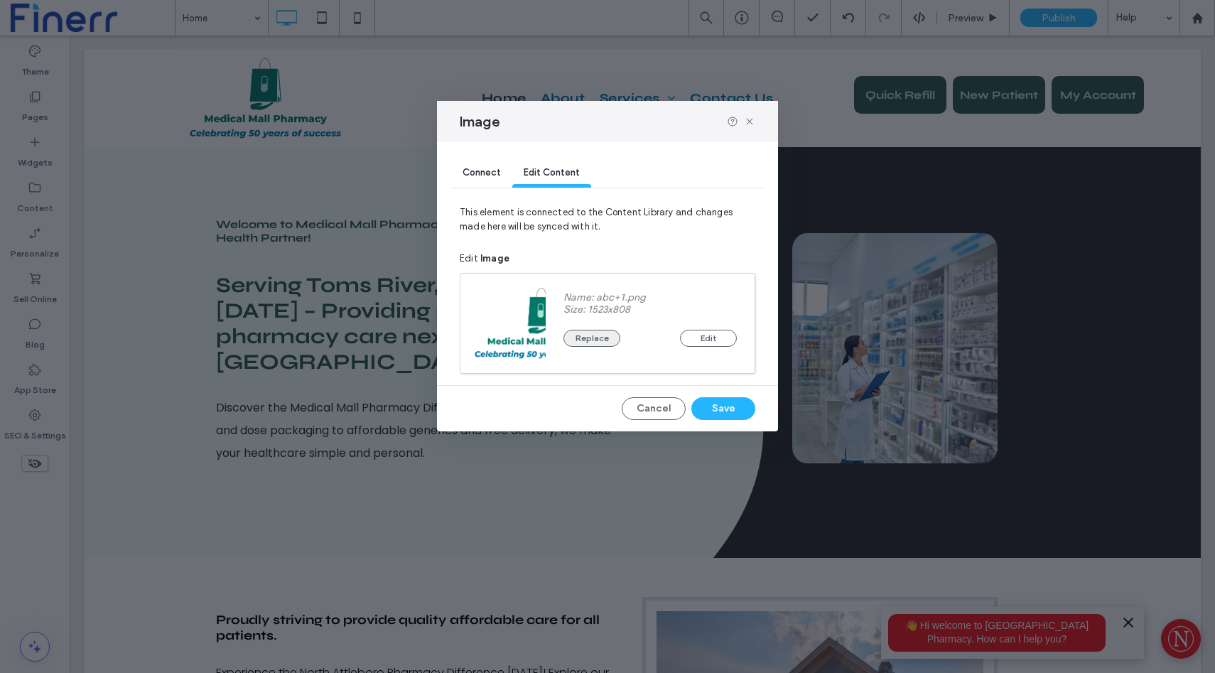
click at [583, 338] on button "Replace" at bounding box center [591, 338] width 57 height 17
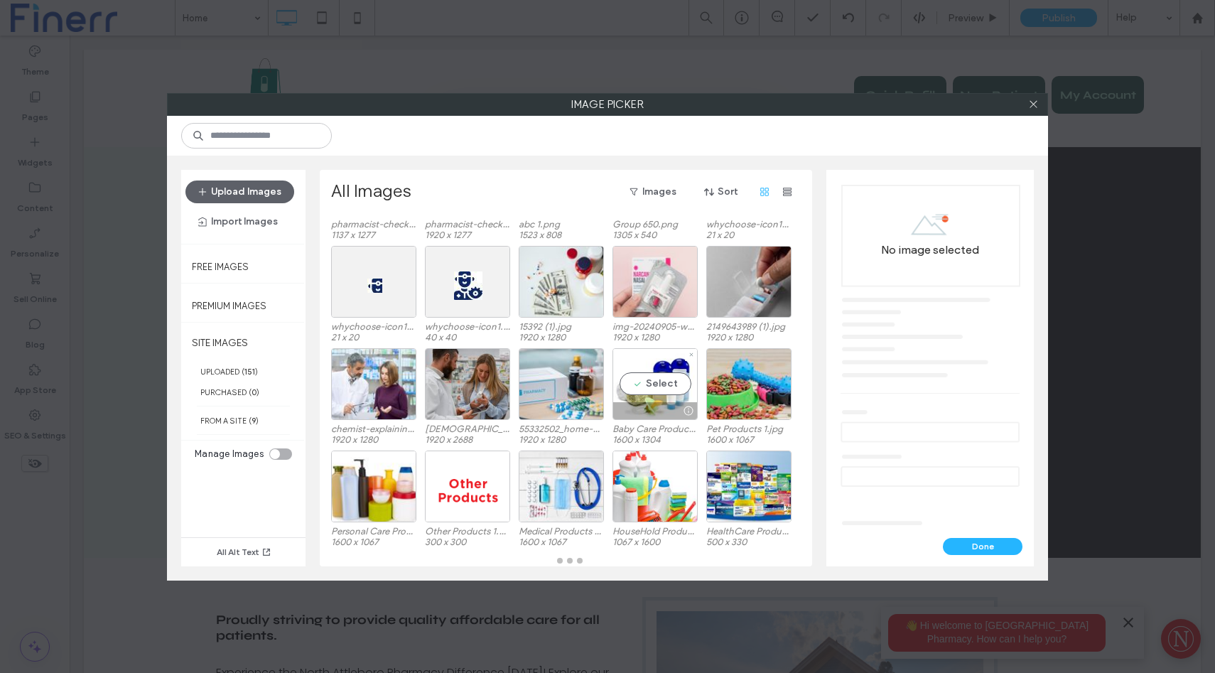
scroll to position [0, 0]
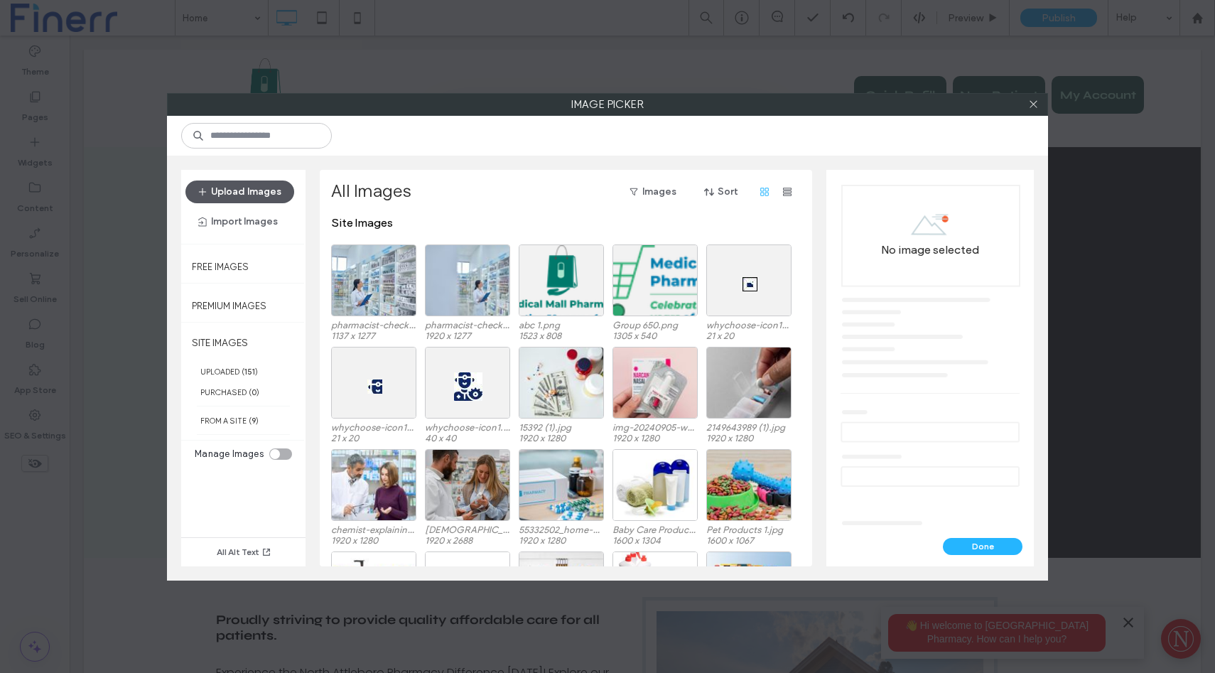
click at [216, 192] on button "Upload Images" at bounding box center [239, 191] width 109 height 23
